Goal: Task Accomplishment & Management: Complete application form

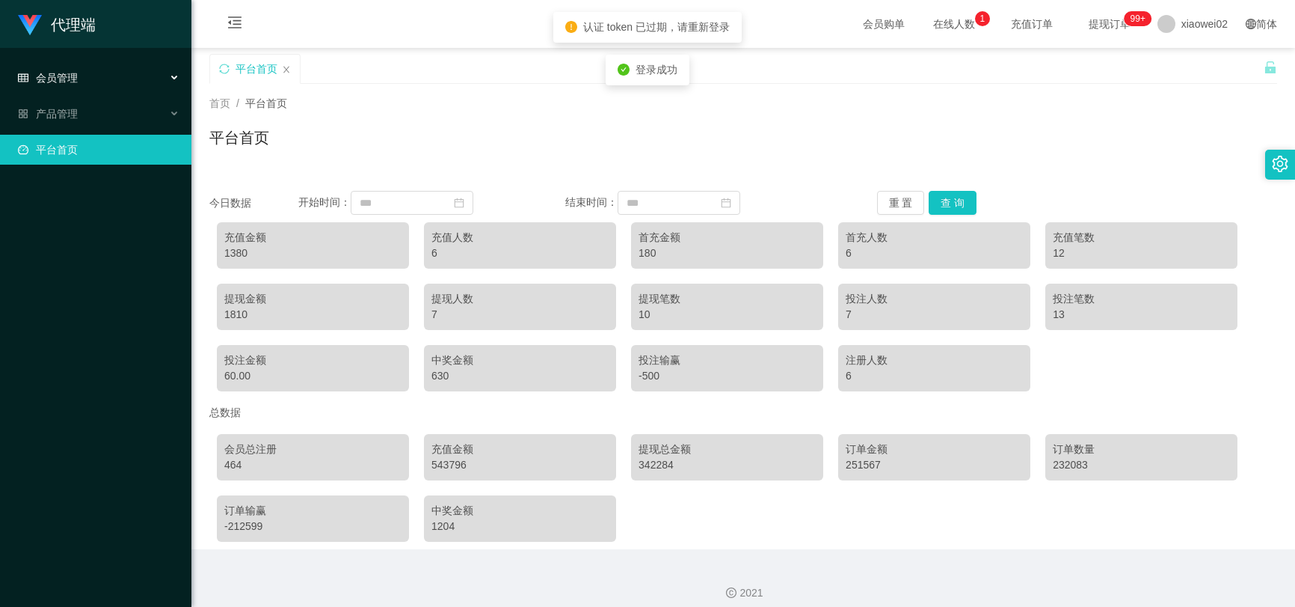
click at [82, 85] on div "会员管理" at bounding box center [95, 78] width 191 height 30
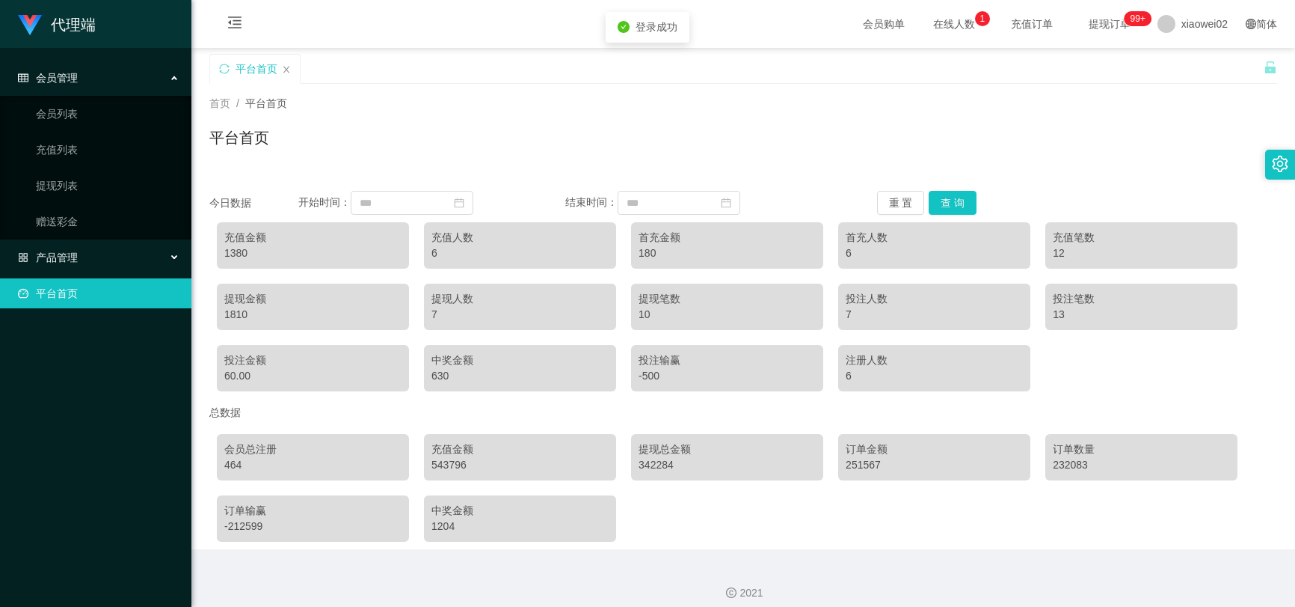
click at [94, 248] on div "产品管理" at bounding box center [95, 257] width 191 height 30
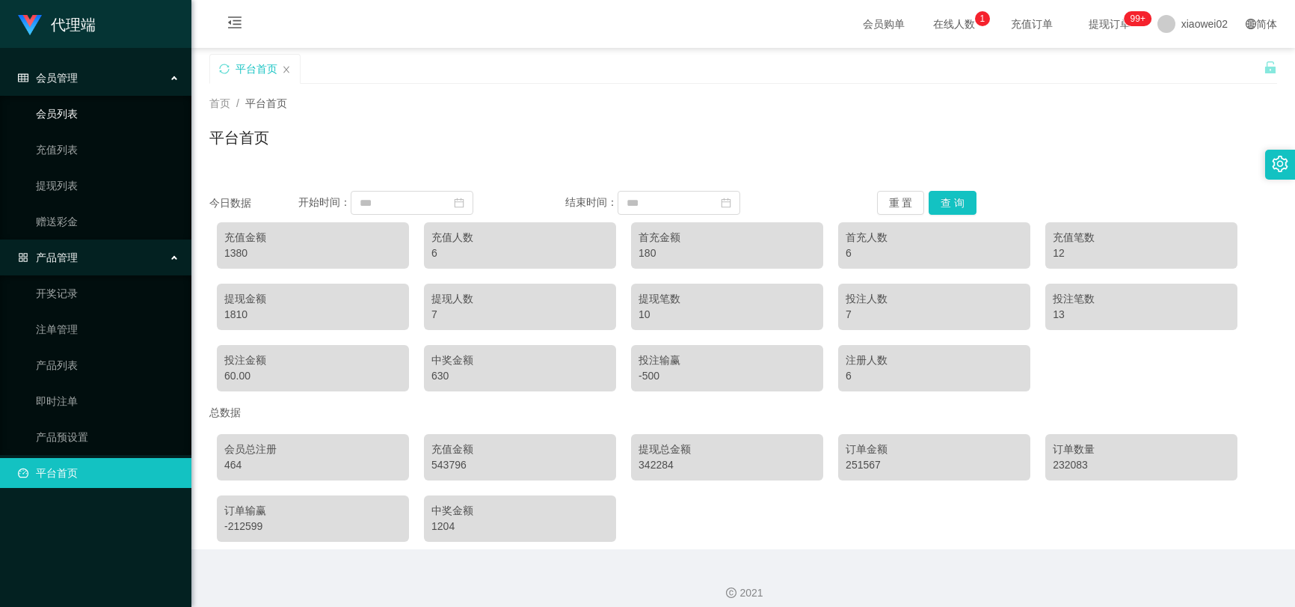
click at [108, 108] on link "会员列表" at bounding box center [108, 114] width 144 height 30
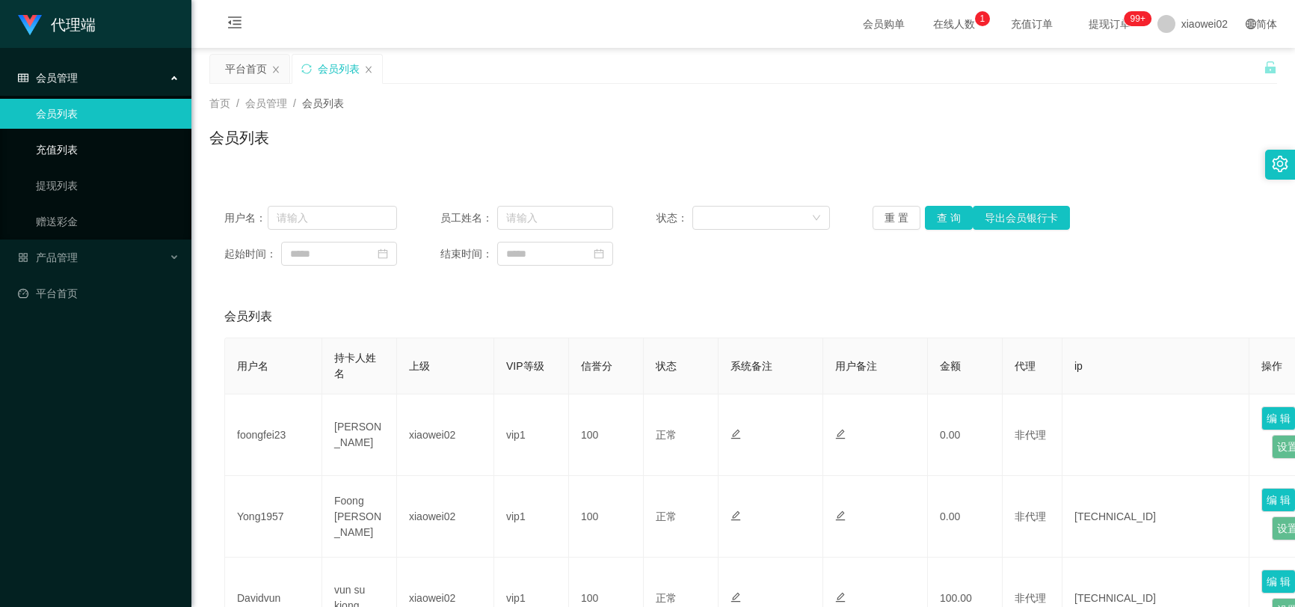
click at [96, 151] on link "充值列表" at bounding box center [108, 150] width 144 height 30
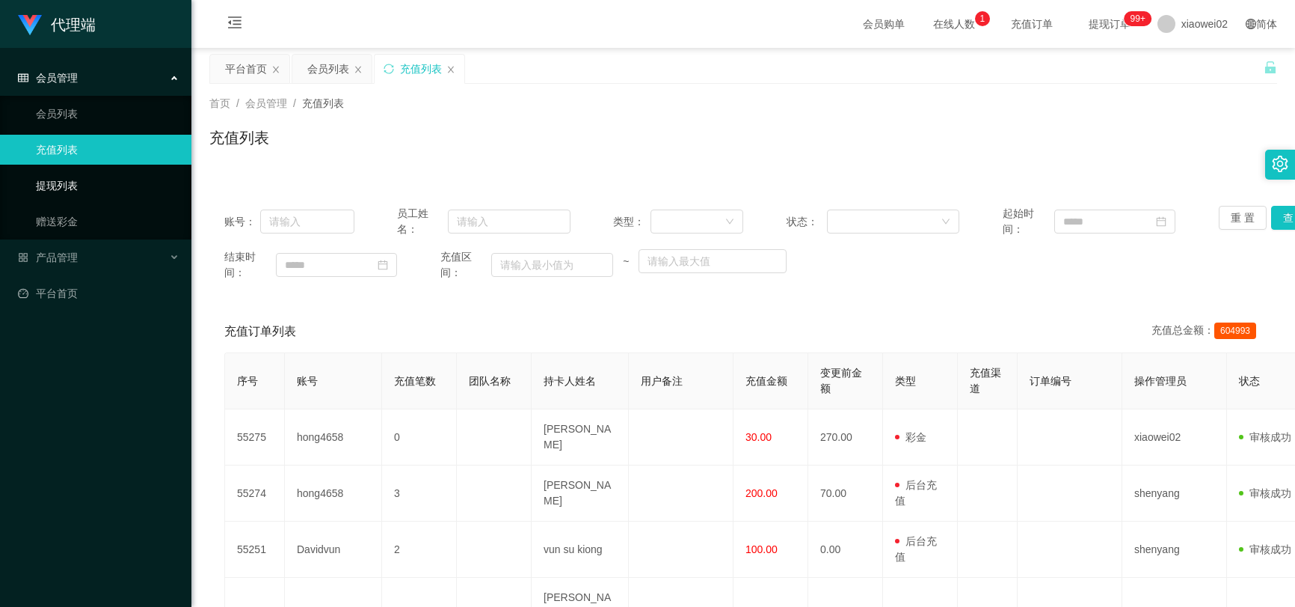
click at [76, 198] on link "提现列表" at bounding box center [108, 186] width 144 height 30
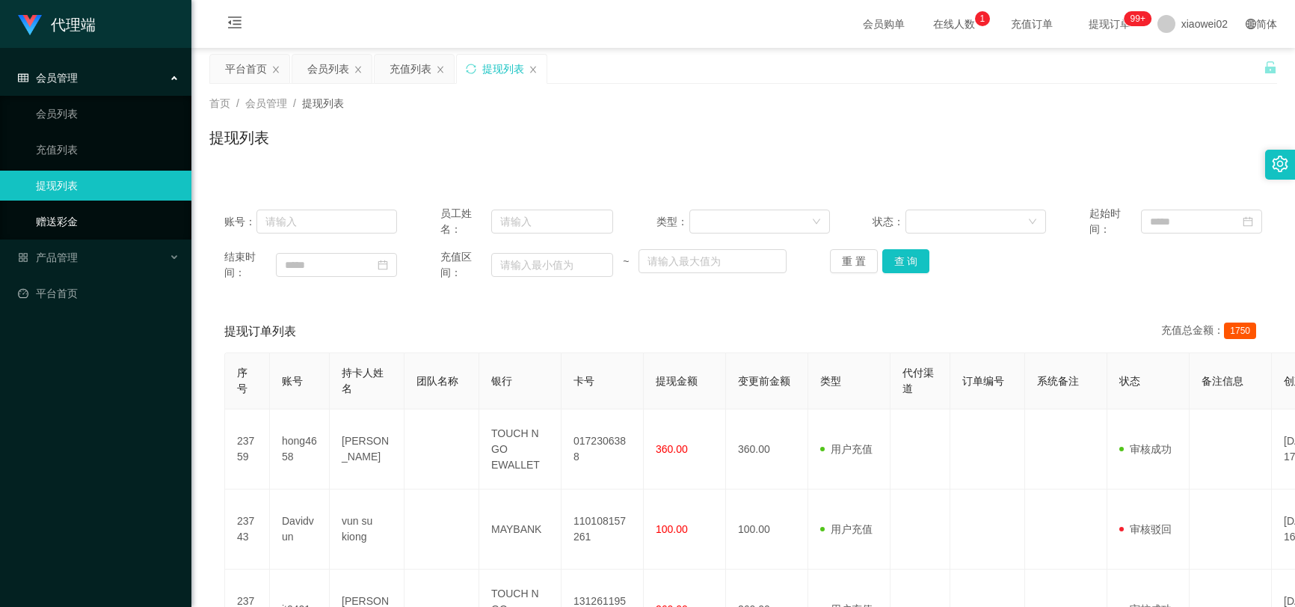
click at [82, 224] on link "赠送彩金" at bounding box center [108, 221] width 144 height 30
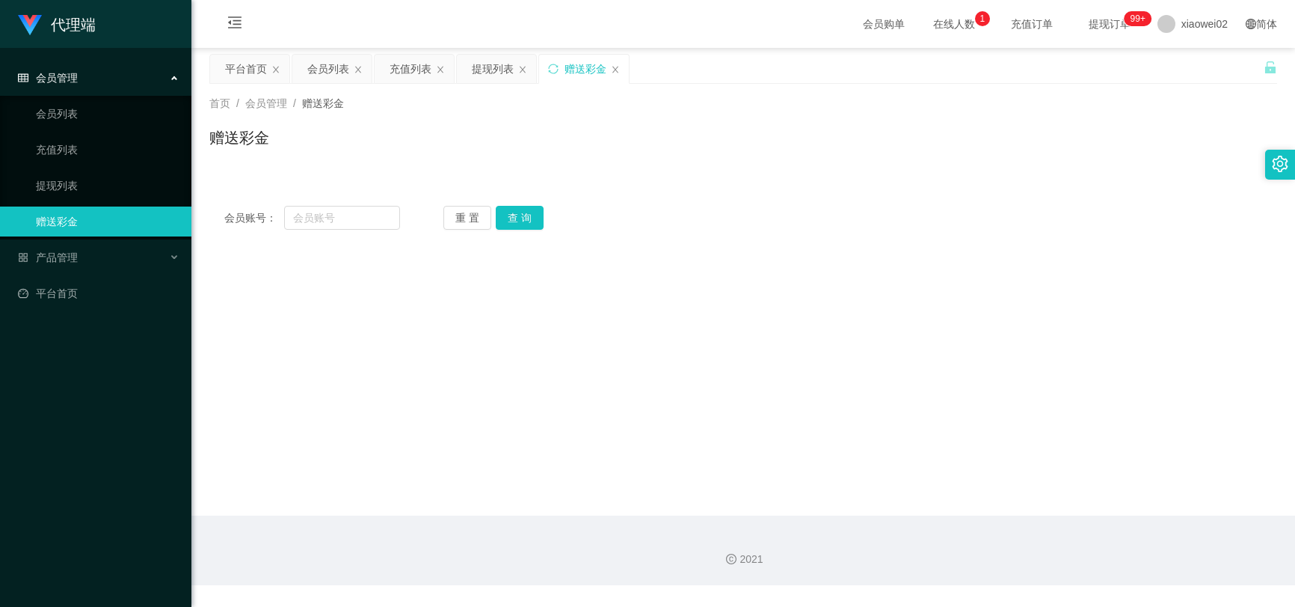
drag, startPoint x: 631, startPoint y: 150, endPoint x: 331, endPoint y: 200, distance: 304.1
click at [604, 155] on div "赠送彩金" at bounding box center [743, 143] width 1068 height 34
click at [314, 219] on input "text" at bounding box center [341, 218] width 115 height 24
paste input "[URL][DOMAIN_NAME]"
type input "[URL][DOMAIN_NAME]"
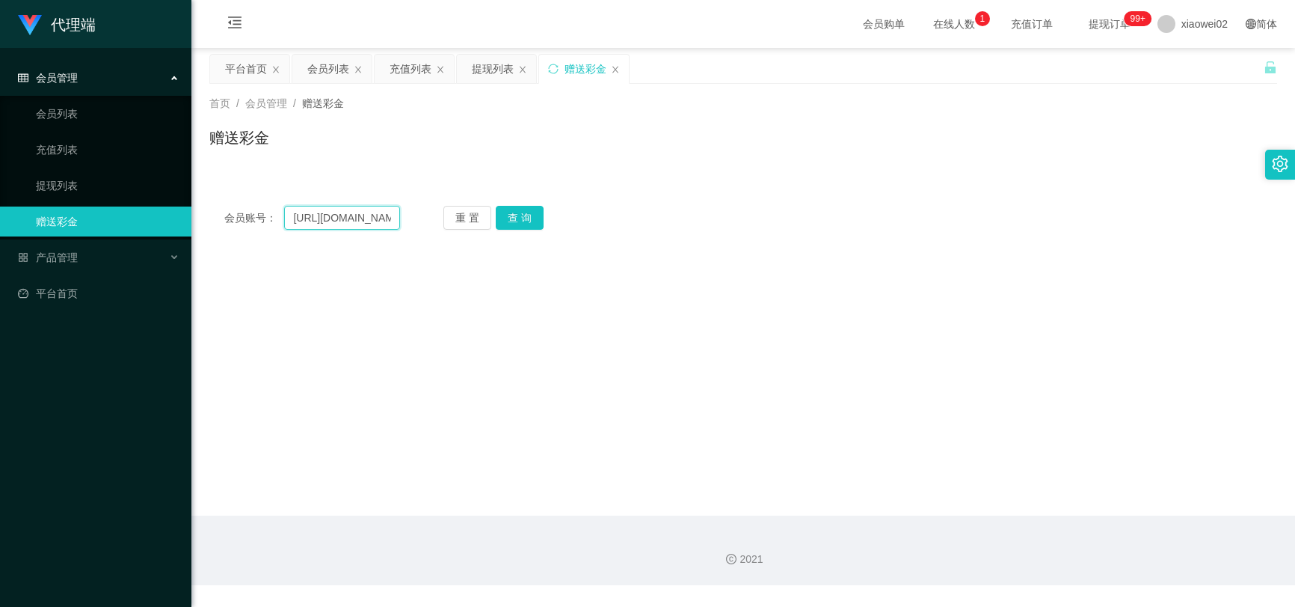
drag, startPoint x: 389, startPoint y: 216, endPoint x: -22, endPoint y: 196, distance: 411.1
click at [0, 196] on html "代理端 会员管理 会员列表 充值列表 提现列表 赠送彩金 产品管理 开奖记录 注单管理 产品列表 即时注单 产品预设置 平台首页 保存配置 重置配置 整体风格…" at bounding box center [647, 303] width 1295 height 607
click at [335, 211] on input "text" at bounding box center [341, 218] width 115 height 24
click at [328, 211] on input "text" at bounding box center [341, 218] width 115 height 24
paste input "Haozi1234"
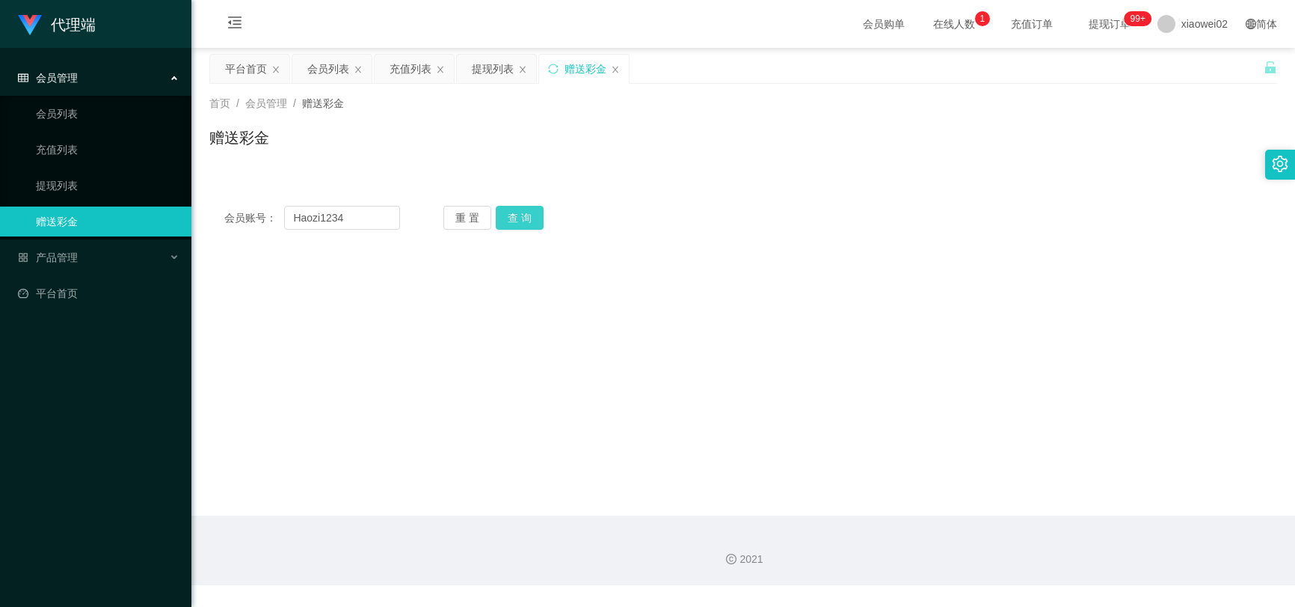
click at [515, 221] on button "查 询" at bounding box center [520, 218] width 48 height 24
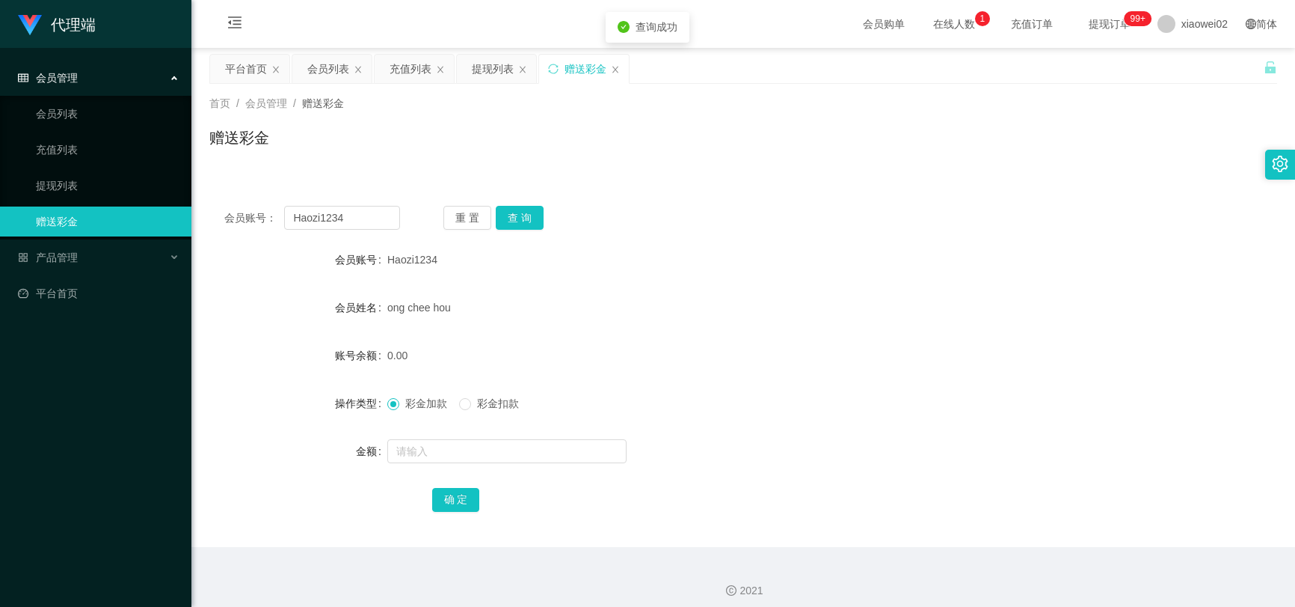
click at [684, 274] on div "Haozi1234" at bounding box center [698, 260] width 623 height 30
click at [414, 355] on div "0.00" at bounding box center [698, 355] width 623 height 30
click at [630, 352] on div "0.00" at bounding box center [698, 355] width 623 height 30
click at [657, 337] on form "会员账号 Haozi1234 会员姓名 ong chee hou 账号余额 0.00 操作类型 彩金加款 彩金扣款 金额 确 定" at bounding box center [743, 379] width 1068 height 269
drag, startPoint x: 718, startPoint y: 105, endPoint x: 672, endPoint y: 122, distance: 49.2
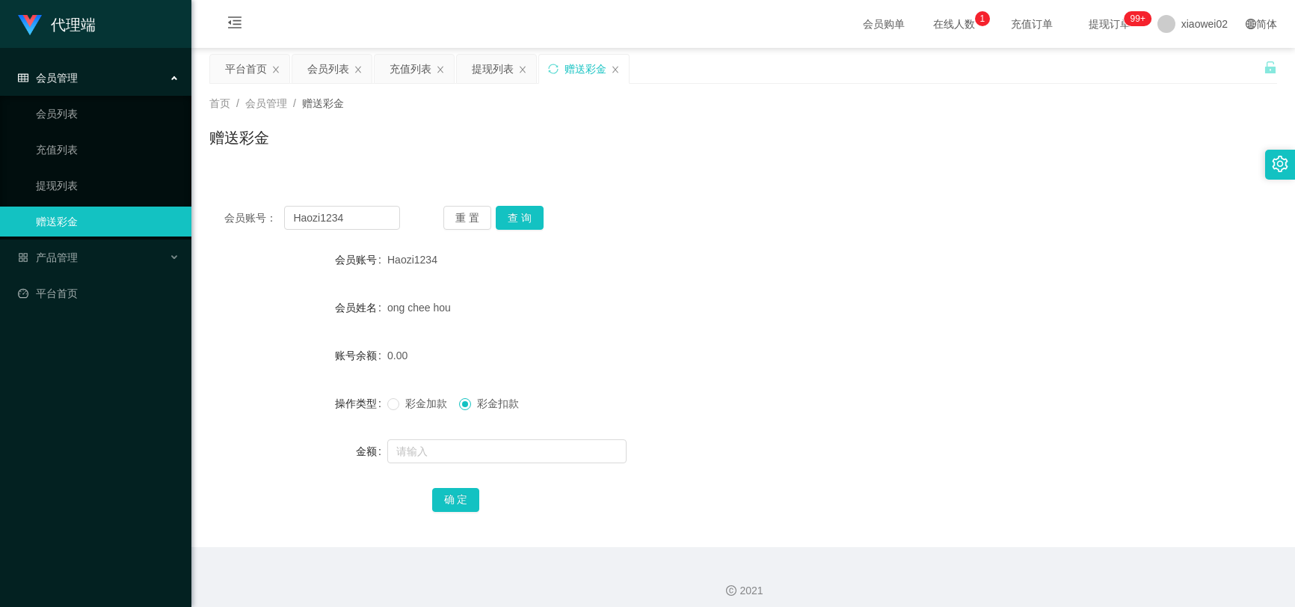
click at [717, 105] on div "首页 / 会员管理 / 赠送彩金 /" at bounding box center [743, 104] width 1068 height 16
drag, startPoint x: 361, startPoint y: 213, endPoint x: 198, endPoint y: 188, distance: 164.9
click at [96, 193] on section "代理端 会员管理 会员列表 充值列表 提现列表 赠送彩金 产品管理 开奖记录 注单管理 产品列表 即时注单 产品预设置 平台首页 保存配置 重置配置 整体风格…" at bounding box center [647, 308] width 1295 height 616
paste input "IONGCHIITING"
type input "HIONGCHIITING"
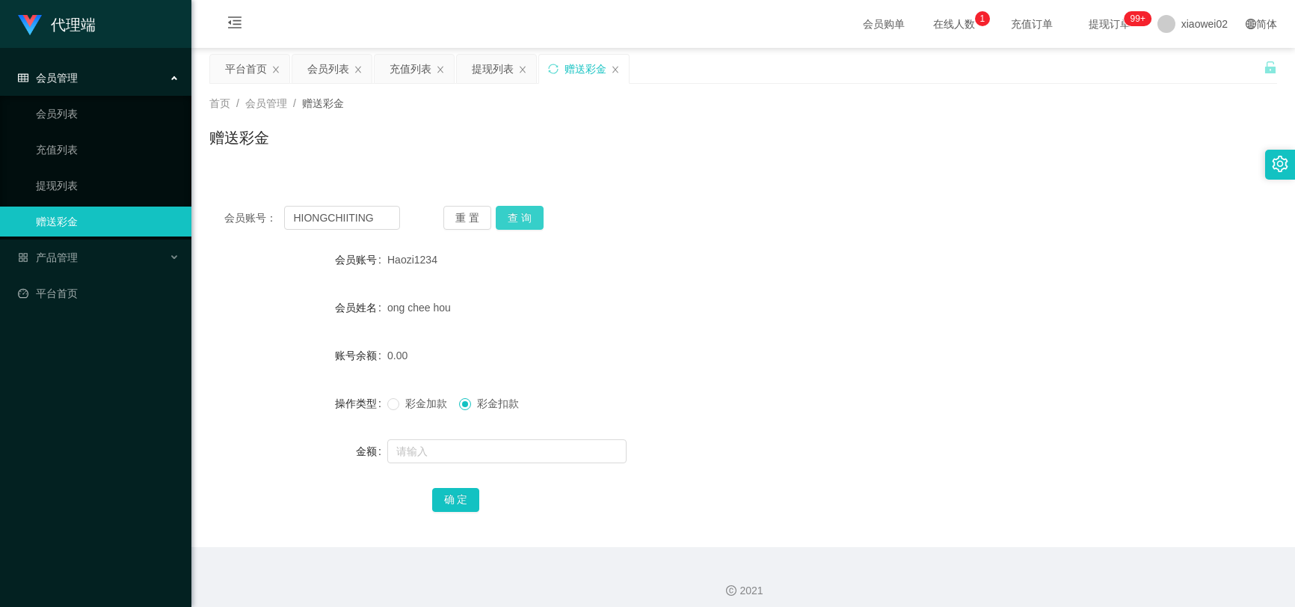
click at [523, 220] on button "查 询" at bounding box center [520, 218] width 48 height 24
drag, startPoint x: 727, startPoint y: 306, endPoint x: 717, endPoint y: 316, distance: 14.3
click at [723, 310] on div "[PERSON_NAME]" at bounding box center [698, 307] width 623 height 30
click at [470, 447] on input "text" at bounding box center [506, 451] width 239 height 24
type input "6400"
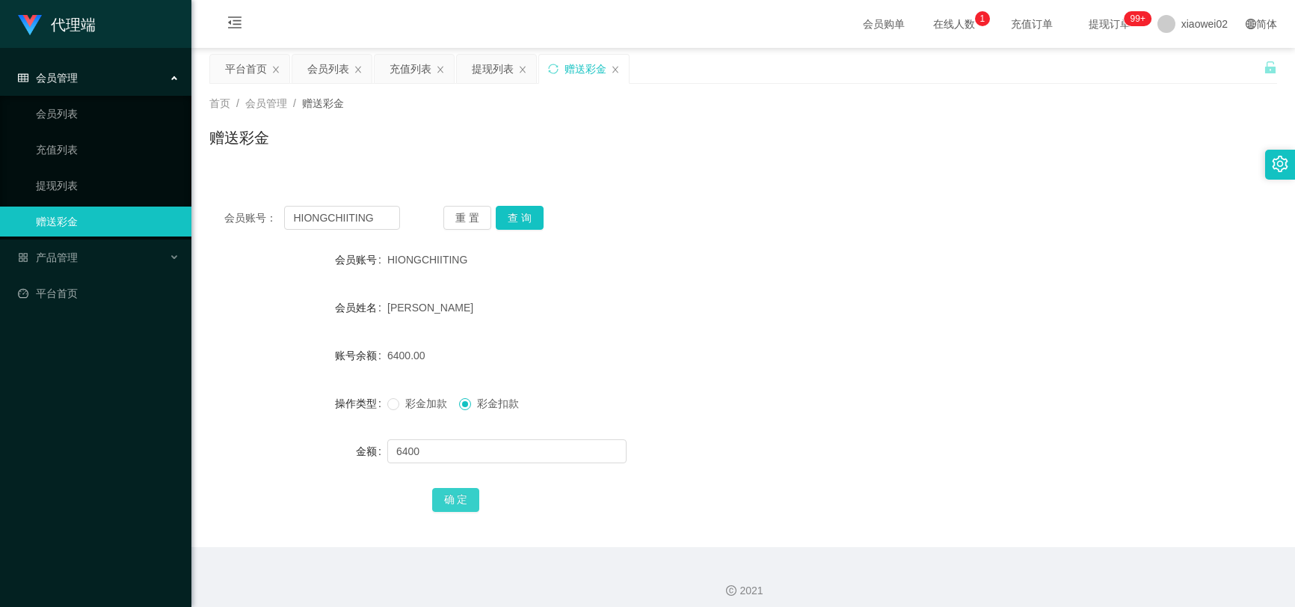
click at [458, 494] on button "确 定" at bounding box center [456, 500] width 48 height 24
click at [797, 328] on form "会员账号 HIONGCHIITING 会员姓名 [PERSON_NAME] 账号余额 0.00 操作类型 彩金加款 彩金扣款 金额 确 定" at bounding box center [743, 379] width 1068 height 269
click at [820, 258] on div "HIONGCHIITING" at bounding box center [698, 260] width 623 height 30
click at [829, 266] on div "HIONGCHIITING" at bounding box center [698, 260] width 623 height 30
